Goal: Find specific page/section: Find specific page/section

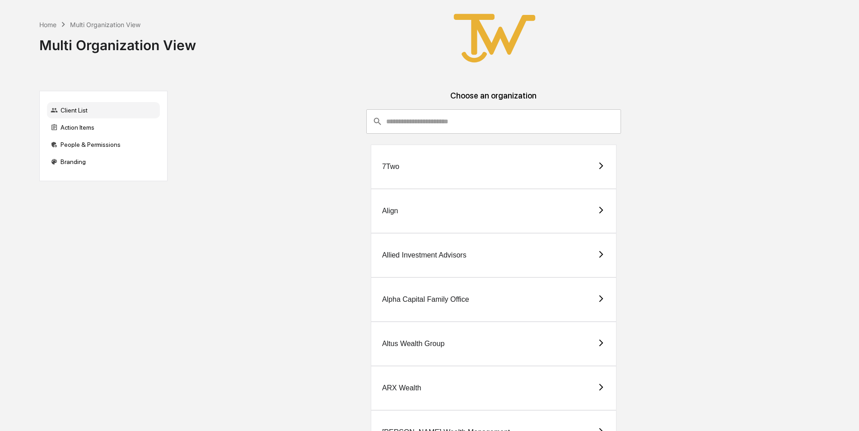
scroll to position [226, 0]
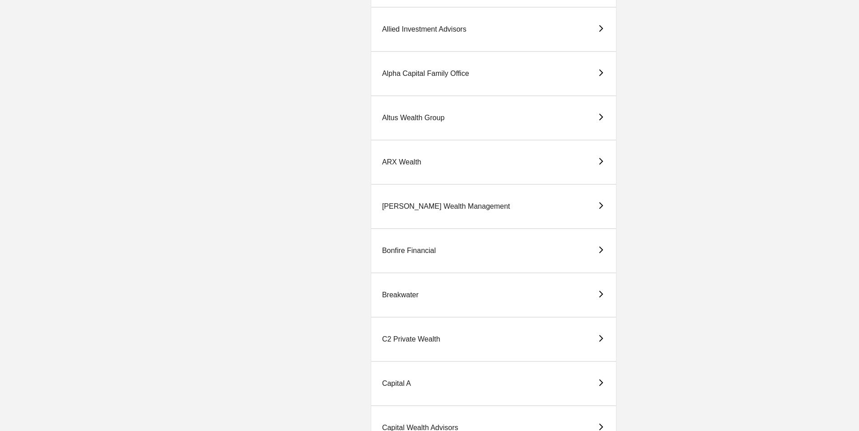
click at [389, 290] on div "Breakwater" at bounding box center [494, 295] width 246 height 44
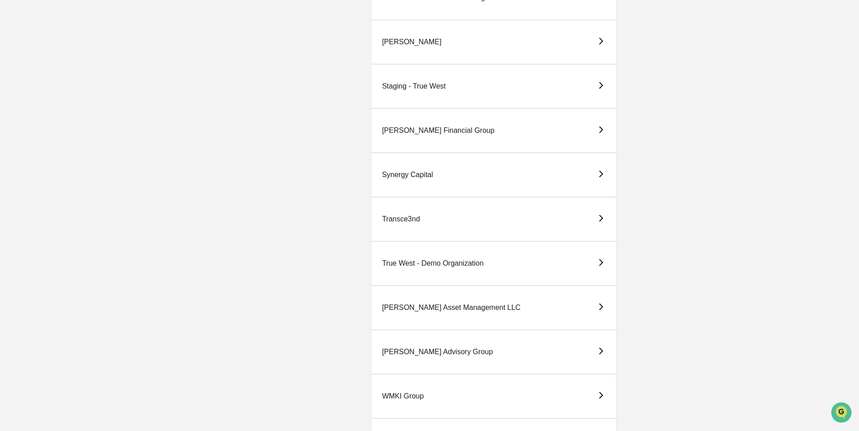
click at [430, 264] on div "True West - Demo Organization" at bounding box center [433, 263] width 102 height 8
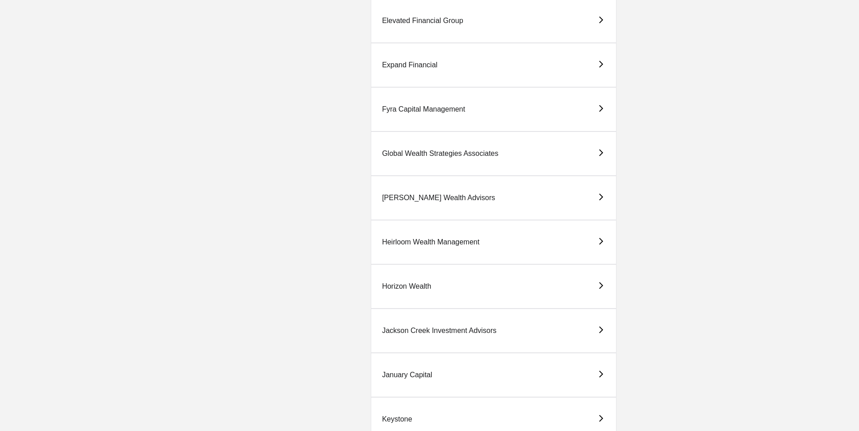
scroll to position [1110, 0]
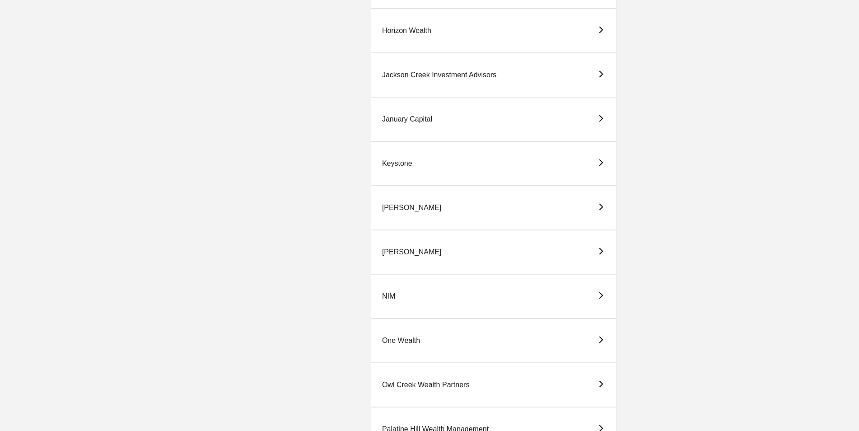
click at [394, 249] on div "[PERSON_NAME]" at bounding box center [412, 252] width 60 height 8
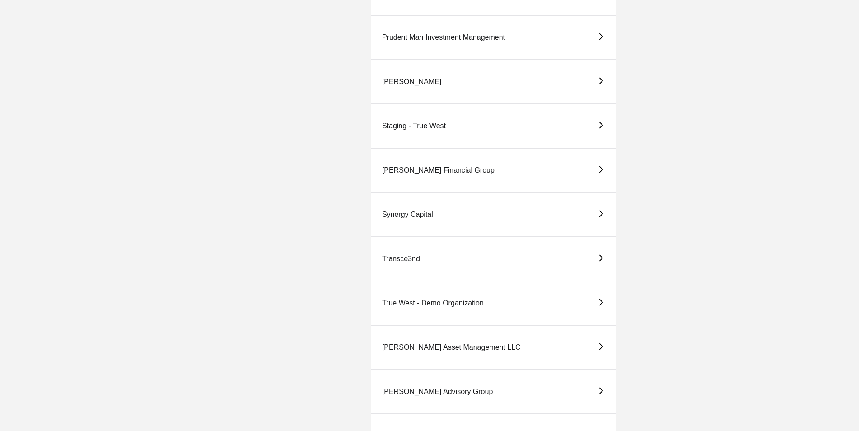
scroll to position [1807, 0]
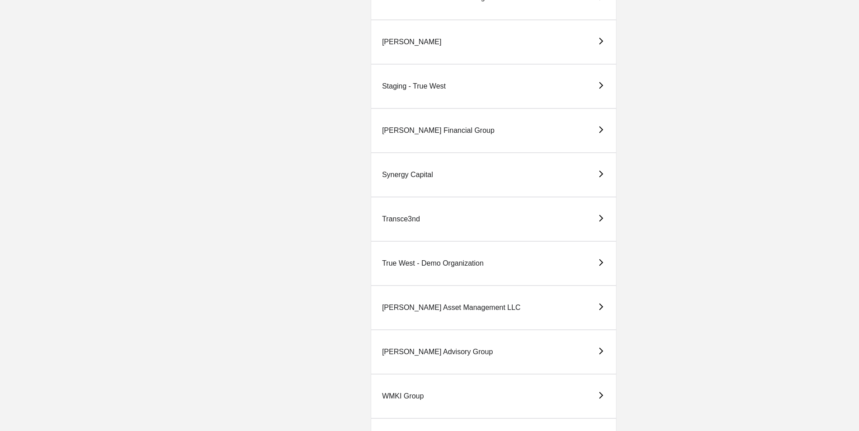
click at [459, 265] on div "True West - Demo Organization" at bounding box center [433, 263] width 102 height 8
click at [392, 258] on div "True West - Demo Organization" at bounding box center [494, 263] width 246 height 44
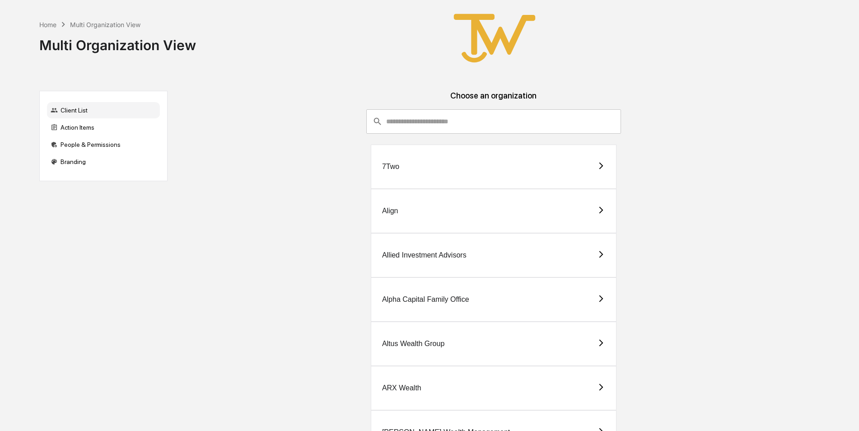
scroll to position [1129, 0]
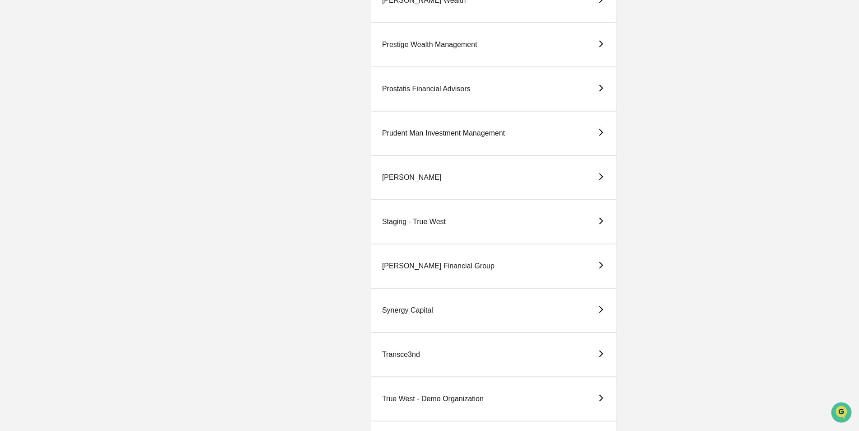
scroll to position [1809, 0]
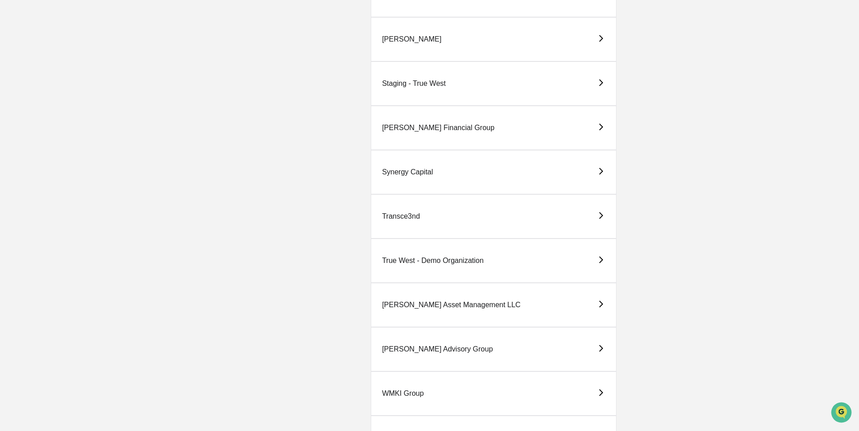
click at [446, 259] on div "True West - Demo Organization" at bounding box center [433, 261] width 102 height 8
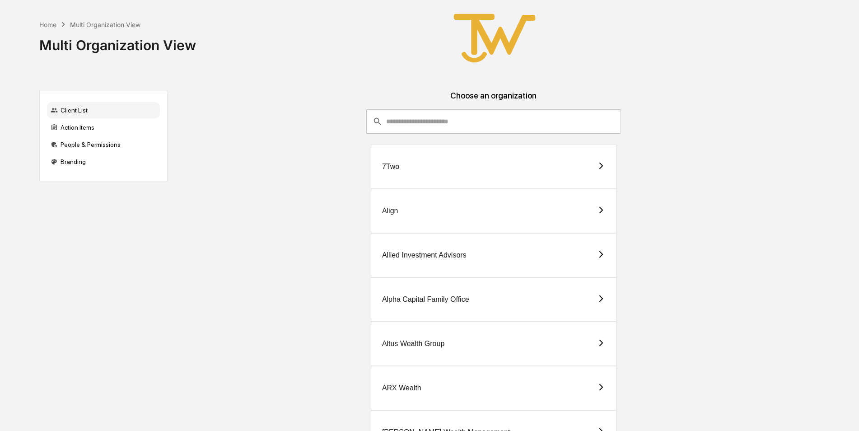
click at [408, 255] on div "Allied Investment Advisors" at bounding box center [424, 255] width 84 height 8
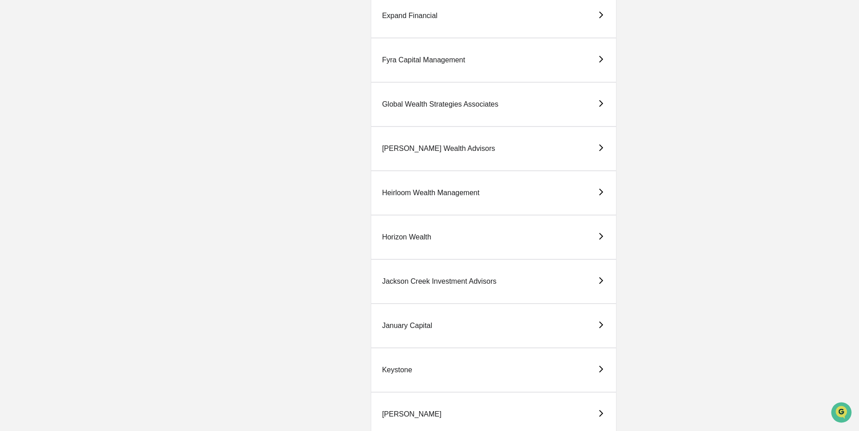
scroll to position [768, 0]
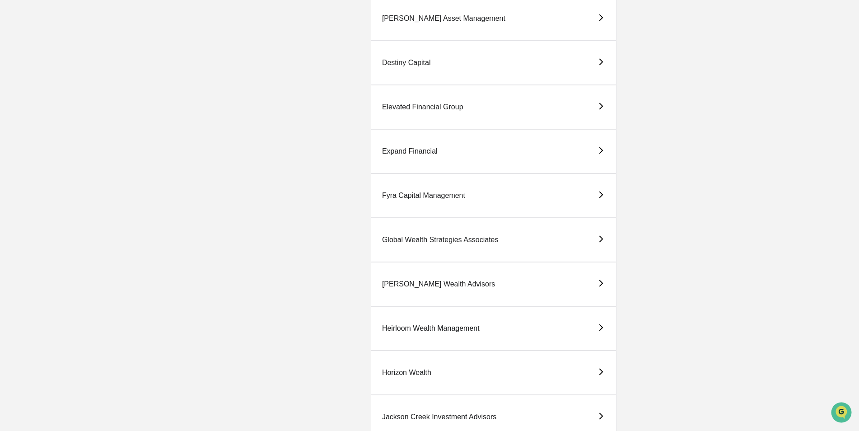
click at [405, 146] on div "Expand Financial" at bounding box center [494, 151] width 246 height 44
